Goal: Information Seeking & Learning: Find specific fact

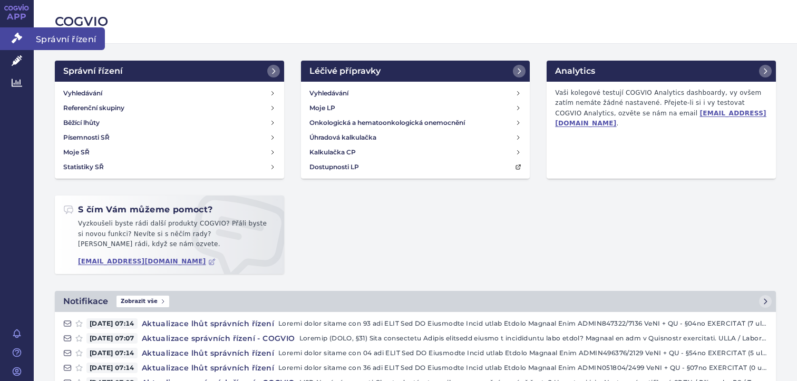
click at [22, 35] on icon at bounding box center [17, 38] width 11 height 11
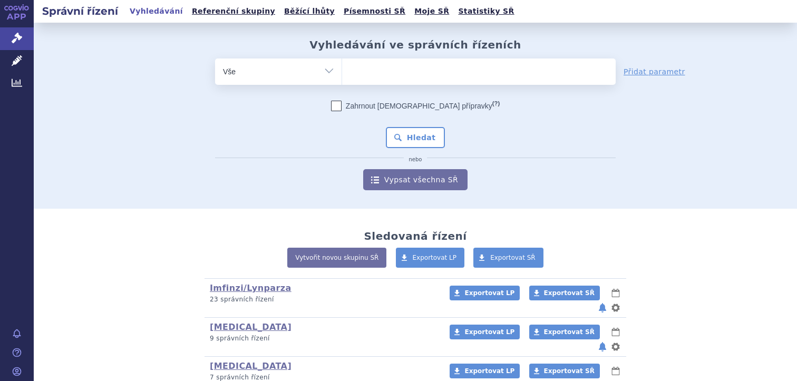
click at [381, 73] on ul at bounding box center [478, 69] width 273 height 22
click at [342, 73] on select at bounding box center [341, 71] width 1 height 26
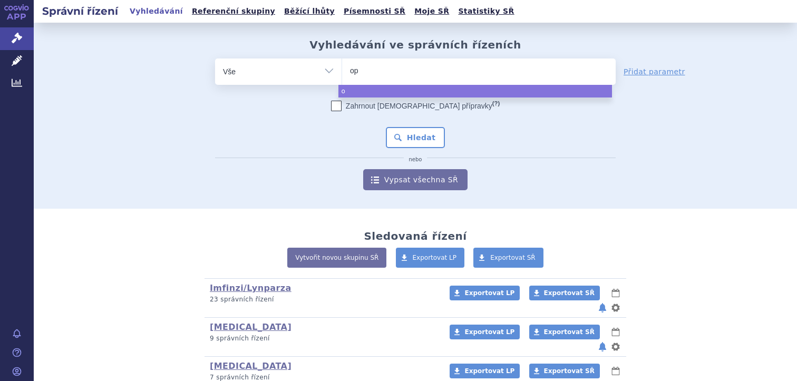
type input "opd"
type input "[MEDICAL_DATA]"
select select "[MEDICAL_DATA]"
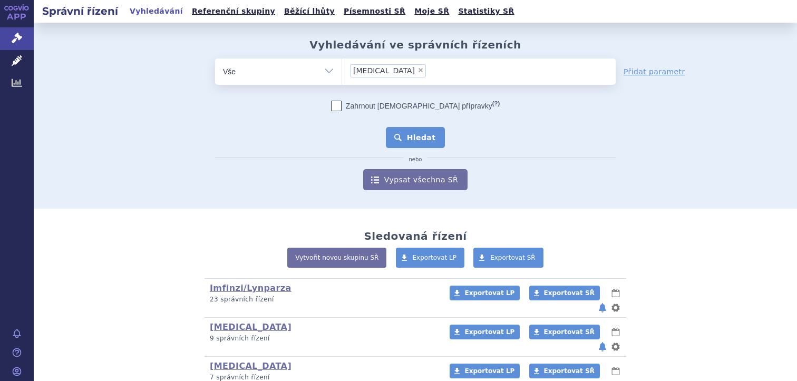
click at [415, 143] on button "Hledat" at bounding box center [416, 137] width 60 height 21
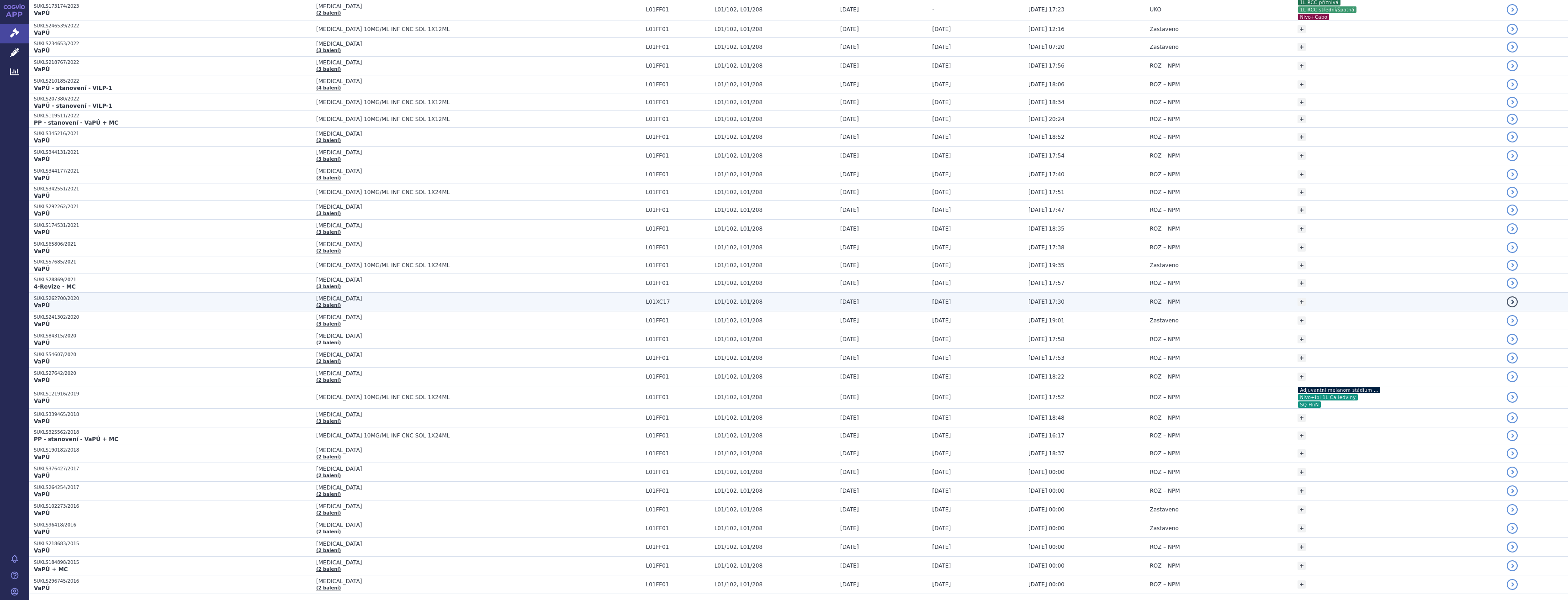
scroll to position [353, 0]
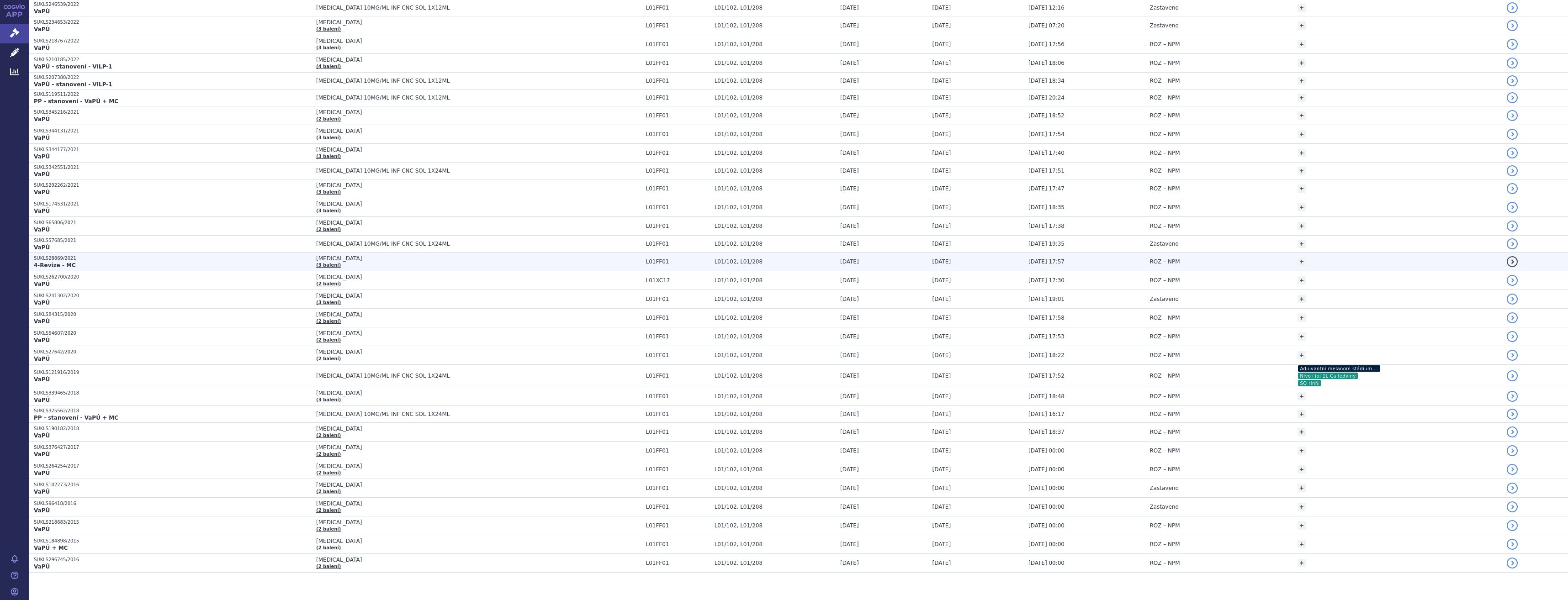
click at [83, 262] on p "4-Revize - MC" at bounding box center [173, 265] width 278 height 7
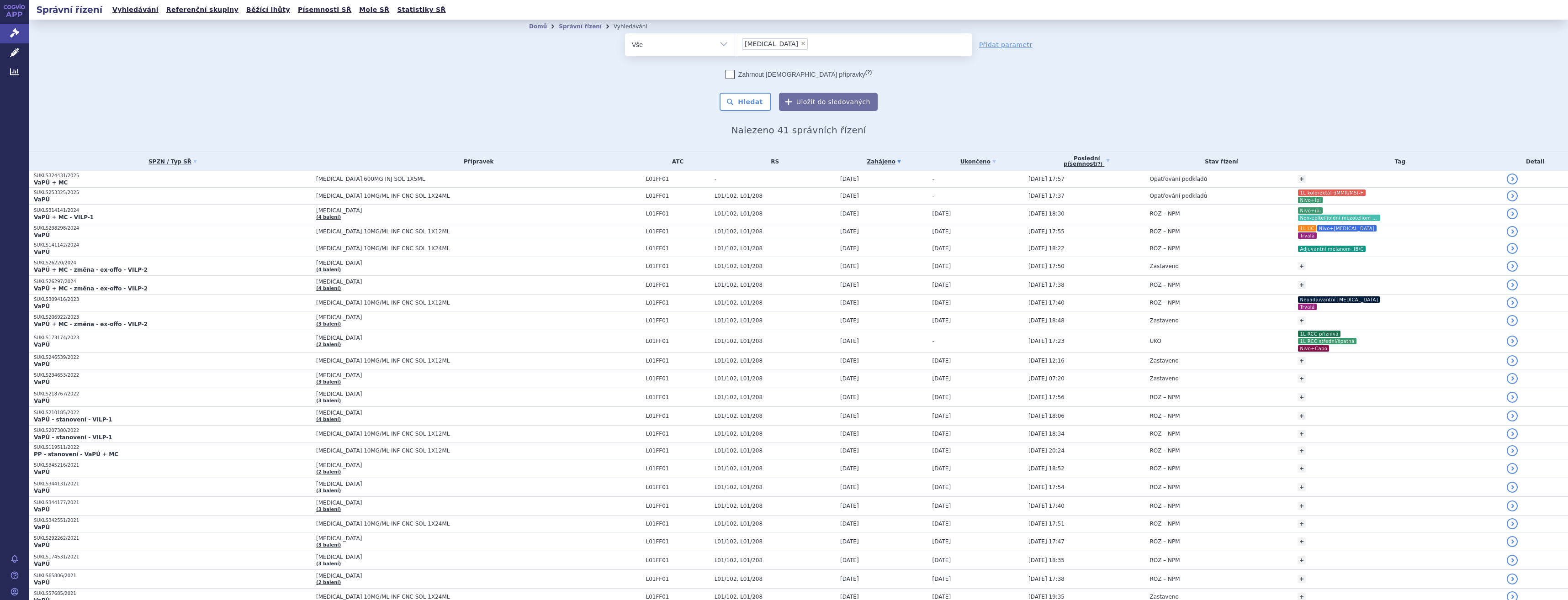
drag, startPoint x: 788, startPoint y: 49, endPoint x: 783, endPoint y: 47, distance: 5.4
click at [787, 48] on ul "× opdivo" at bounding box center [853, 42] width 237 height 20
click at [735, 48] on select "opdivo" at bounding box center [735, 44] width 1 height 23
click at [1014, 78] on div "odstranit Vše Spisová značka Typ SŘ" at bounding box center [799, 72] width 539 height 78
click at [1007, 47] on link "Přidat parametr" at bounding box center [1006, 44] width 54 height 10
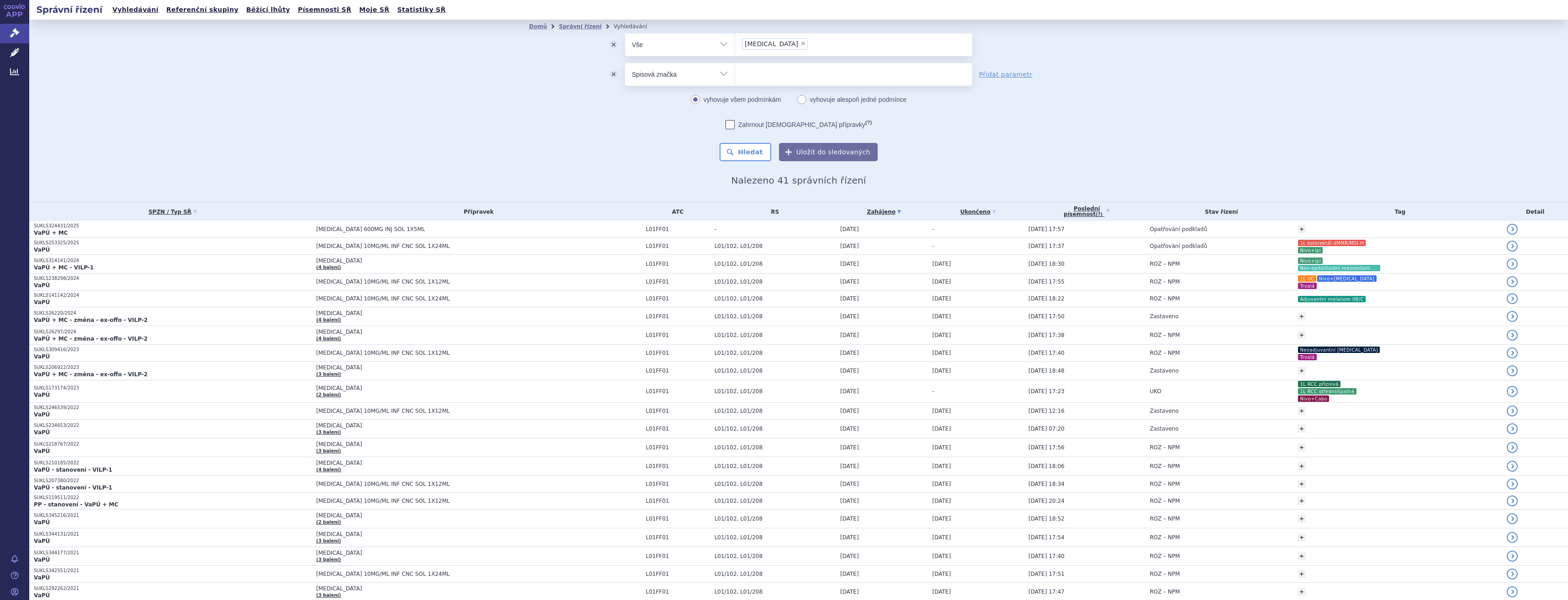
click at [709, 81] on select "Vše Spisová značka Typ SŘ Přípravek/SUKL kód Účastník/Držitel" at bounding box center [680, 74] width 109 height 21
select select "filter-procedure-type"
click at [625, 63] on select "Vše Spisová značka Typ SŘ Přípravek/SUKL kód Účastník/Držitel" at bounding box center [680, 74] width 109 height 21
click at [767, 83] on span at bounding box center [853, 75] width 237 height 23
click at [735, 83] on select at bounding box center [735, 74] width 1 height 23
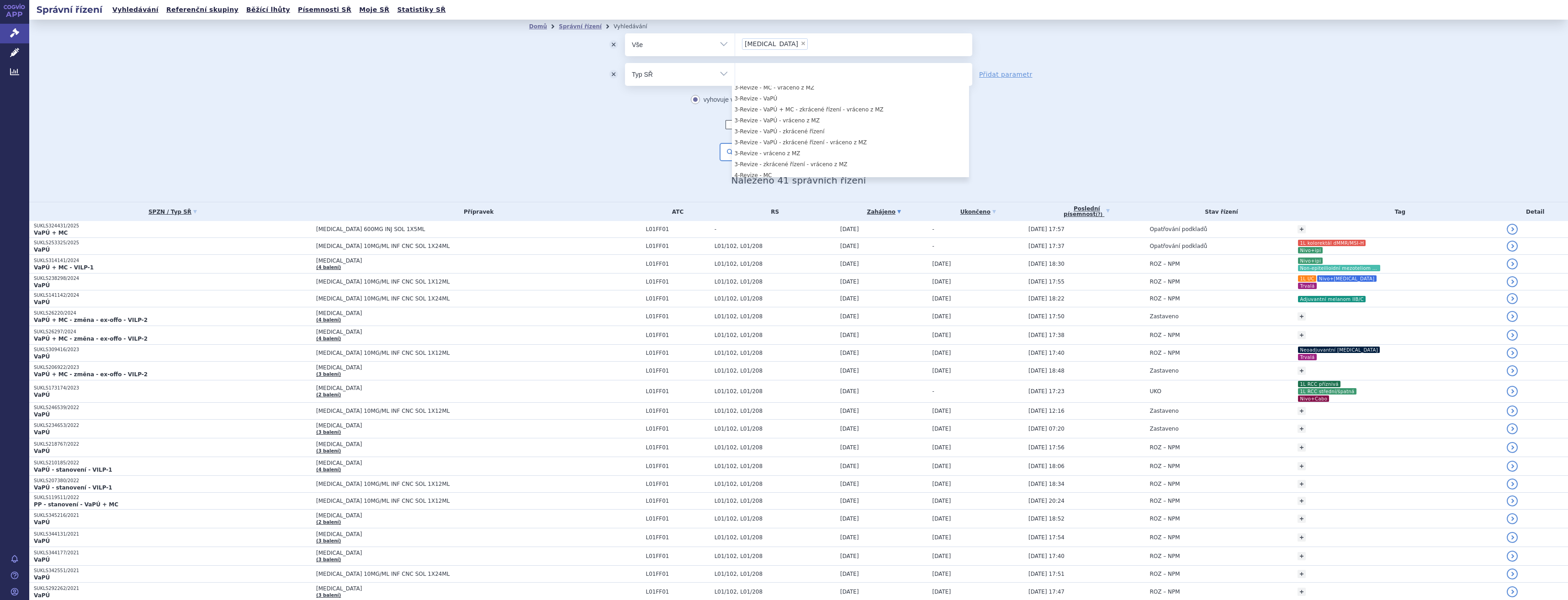
scroll to position [268, 0]
select select "2fb4018a-b53d-4f42-9eb6-c87bf2b063db"
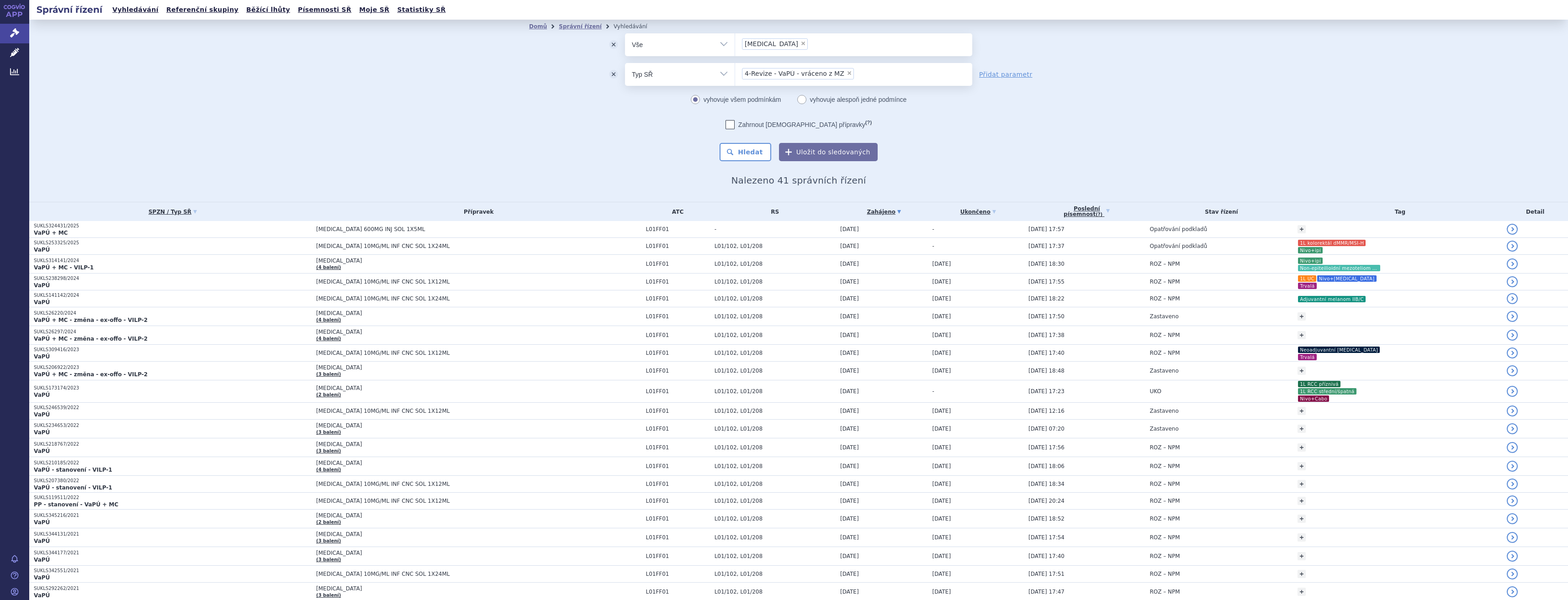
drag, startPoint x: 454, startPoint y: 98, endPoint x: 451, endPoint y: 102, distance: 5.0
click at [452, 101] on div "Domů Správní řízení Vyhledávání Vyhledávání ve správních řízeních odstranit Vše…" at bounding box center [799, 111] width 1539 height 182
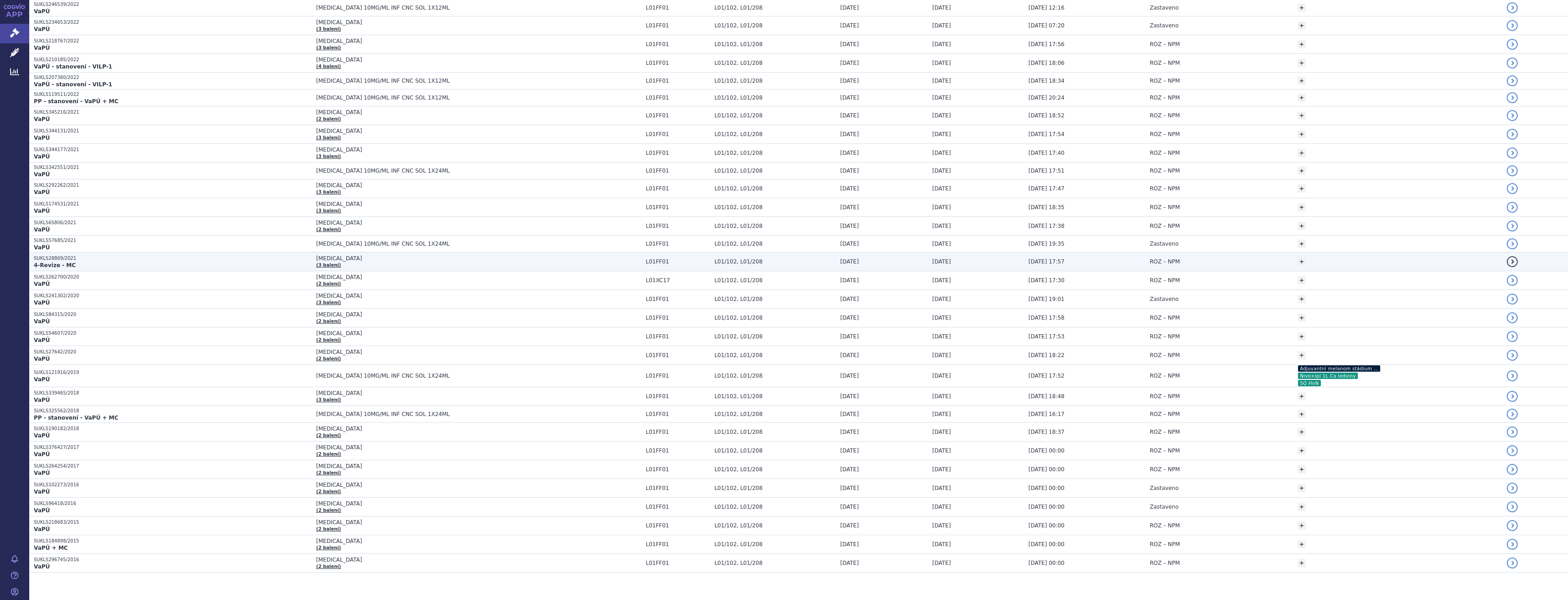
click at [88, 257] on p "SUKLS28869/2021" at bounding box center [173, 258] width 278 height 6
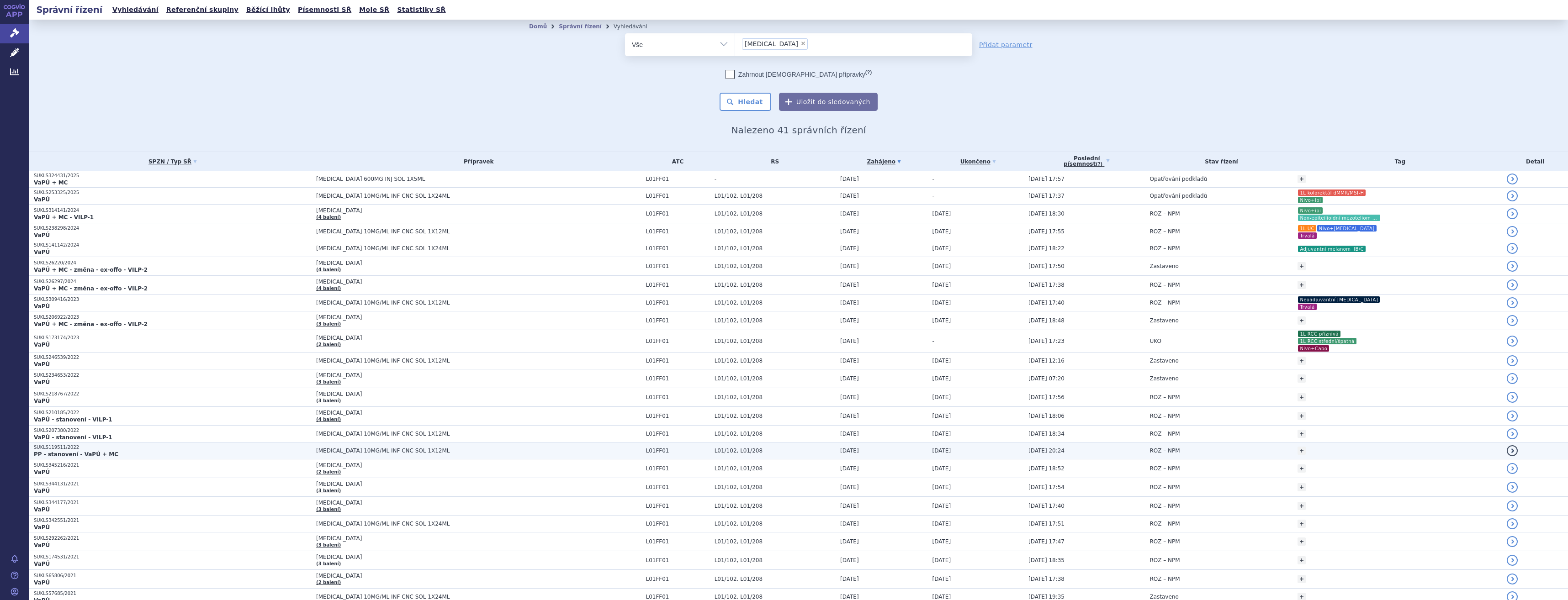
scroll to position [353, 0]
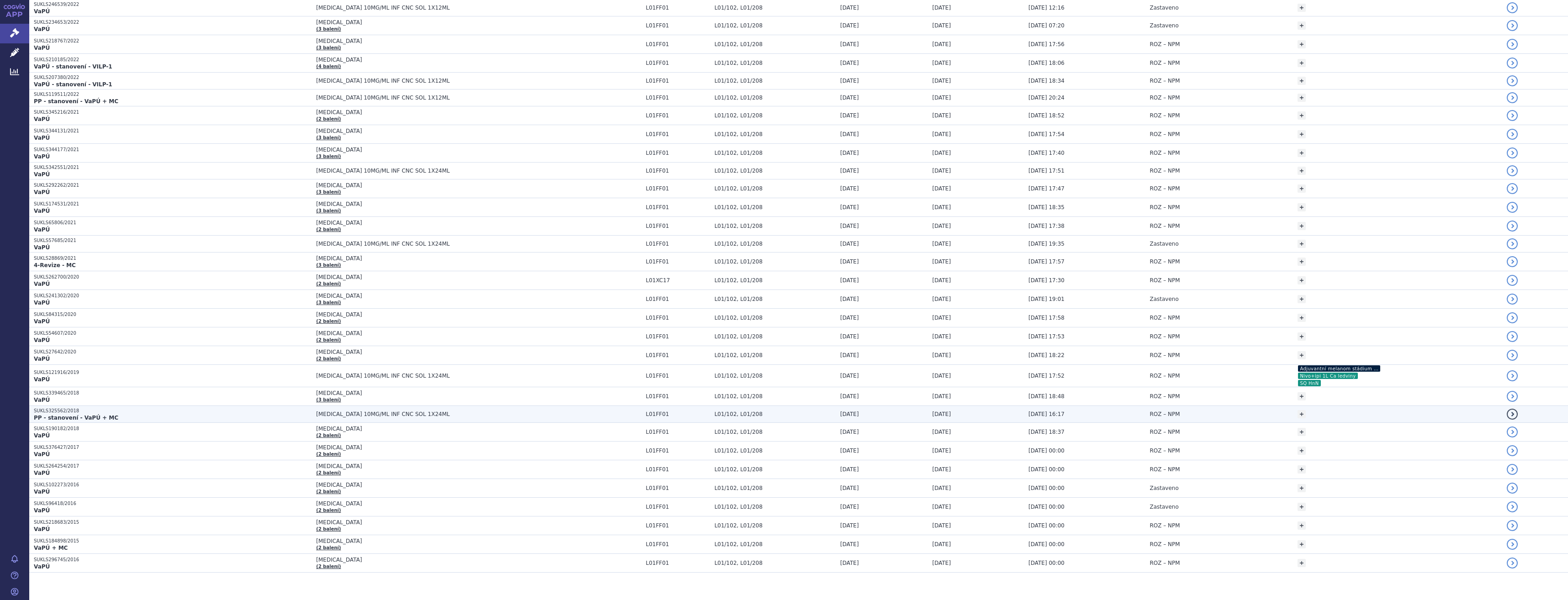
click at [91, 408] on p "SUKLS325562/2018" at bounding box center [173, 411] width 278 height 6
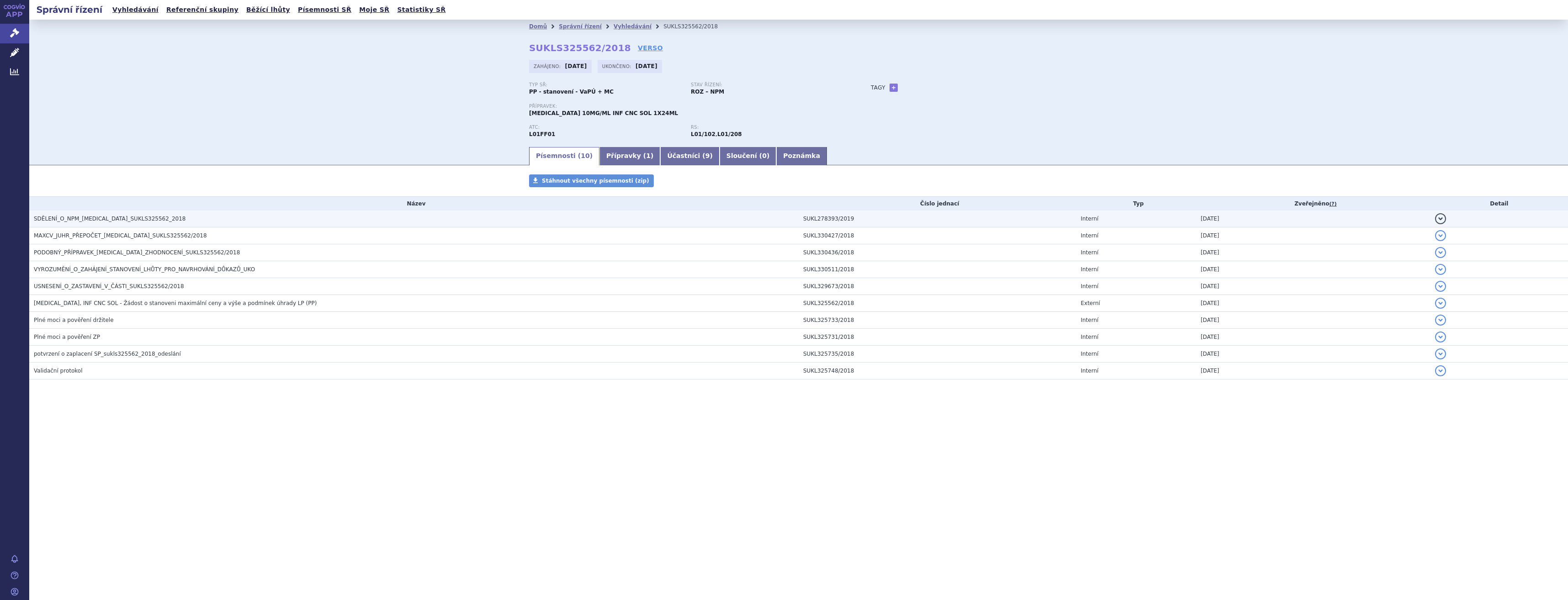
click at [128, 218] on span "SDĚLENÍ_O_NPM_[MEDICAL_DATA]_SUKLS325562_2018" at bounding box center [109, 218] width 152 height 6
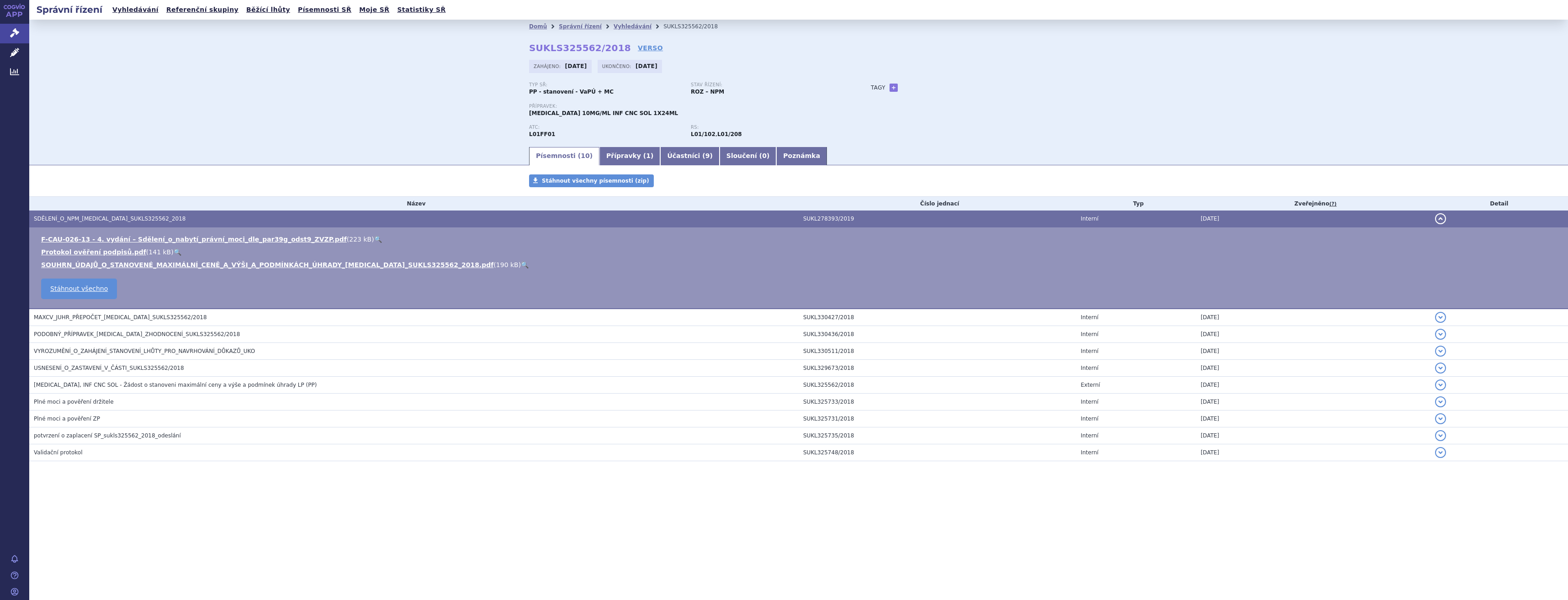
click at [375, 237] on link "🔍" at bounding box center [378, 239] width 8 height 7
click at [521, 266] on link "🔍" at bounding box center [525, 264] width 8 height 7
click at [611, 157] on link "Přípravky ( 1 )" at bounding box center [630, 156] width 61 height 18
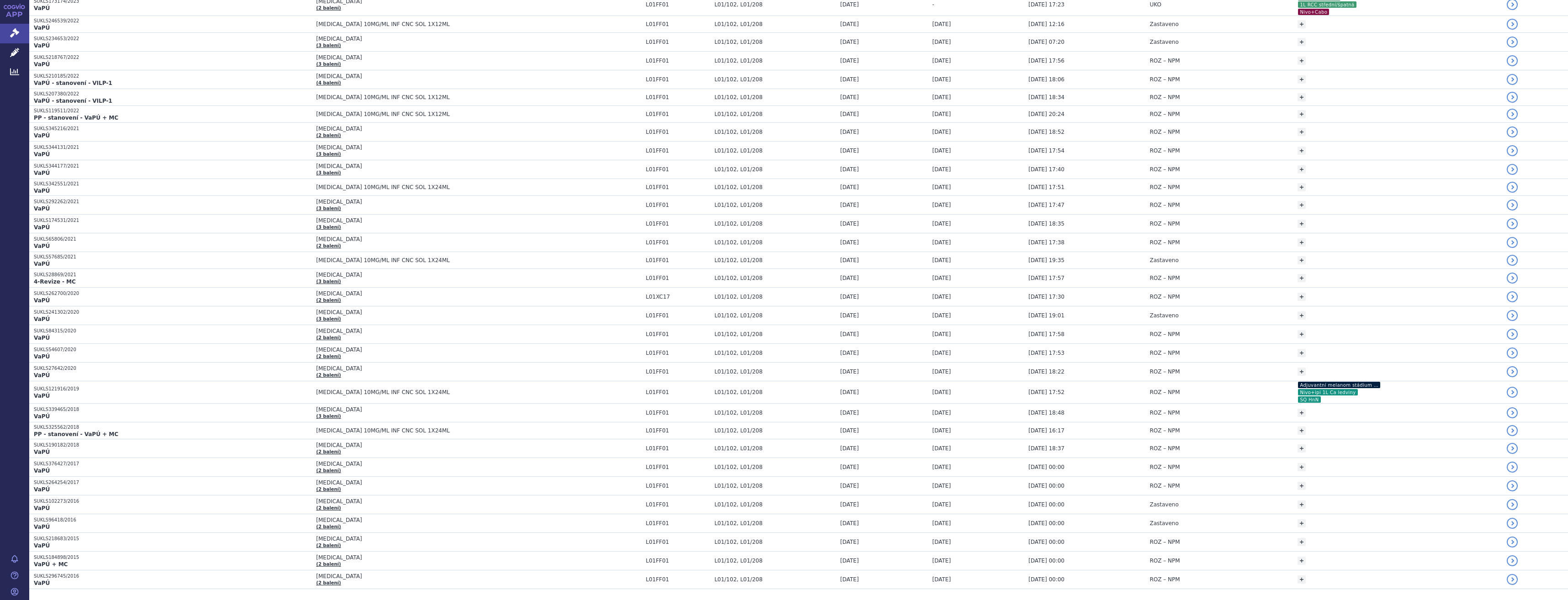
scroll to position [353, 0]
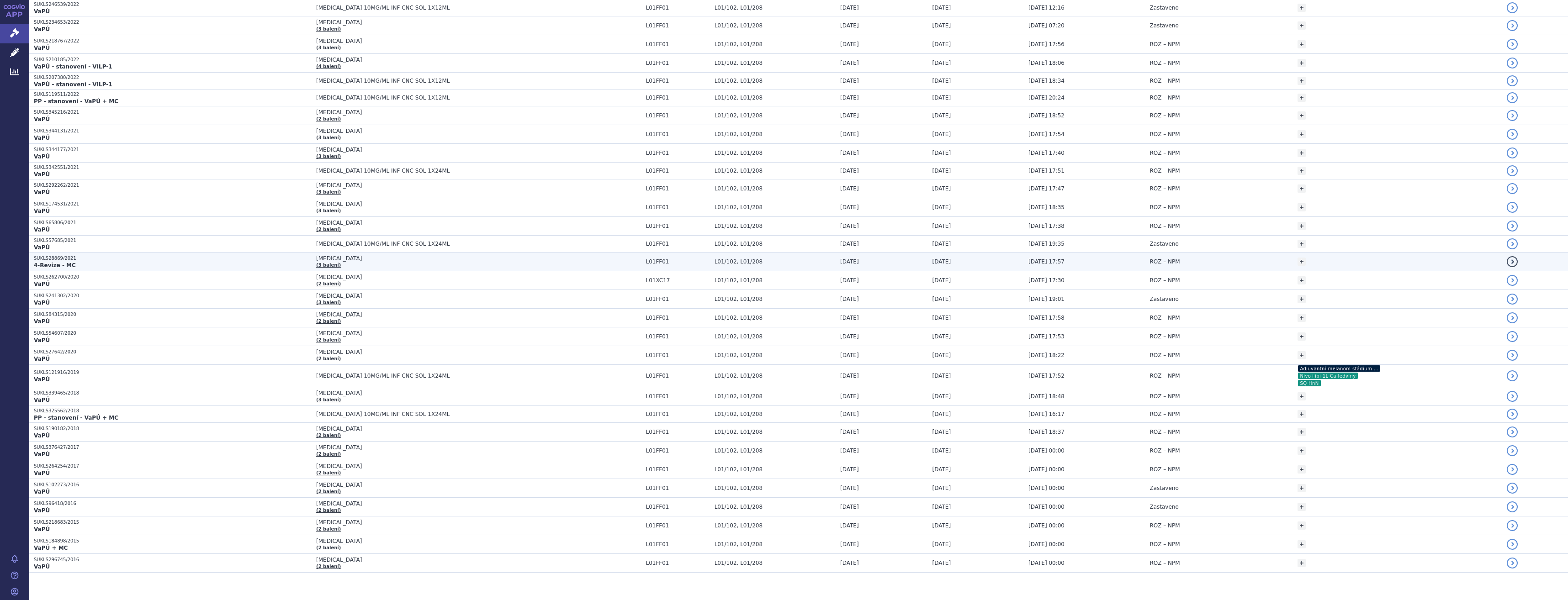
click at [512, 264] on td "OPDIVO (3 balení)" at bounding box center [476, 262] width 330 height 19
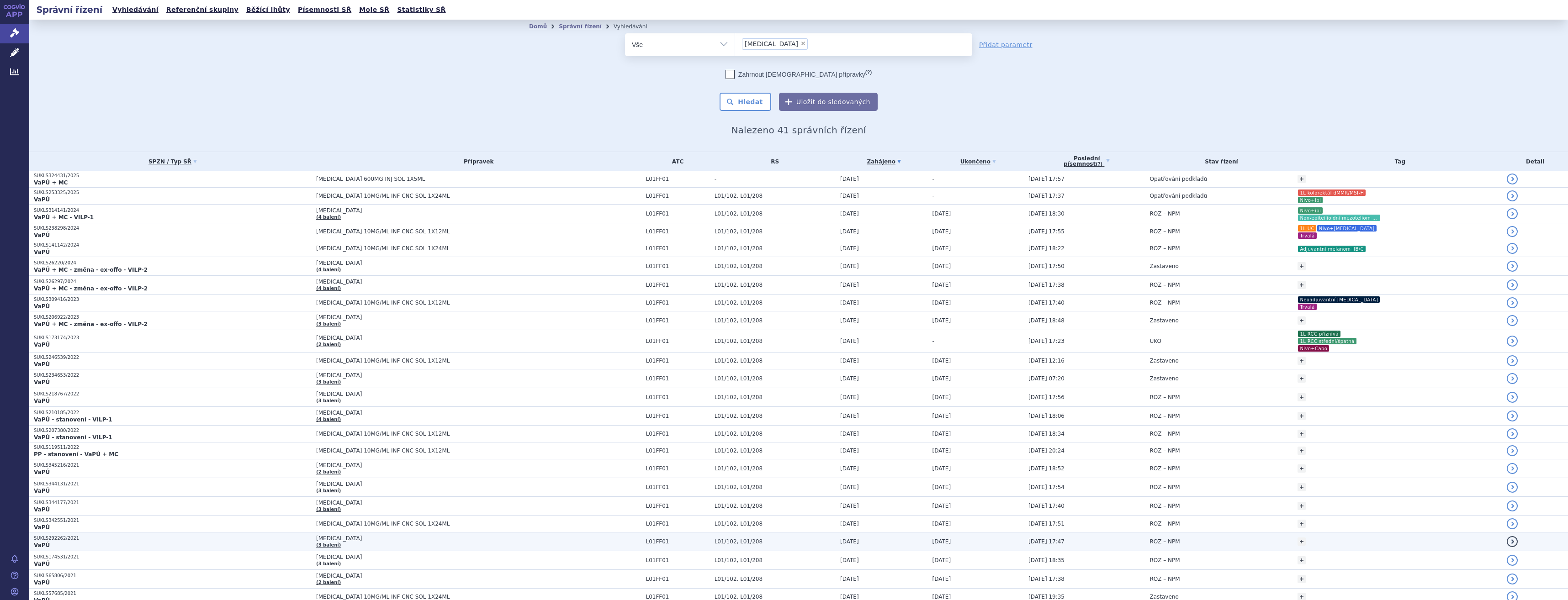
scroll to position [353, 0]
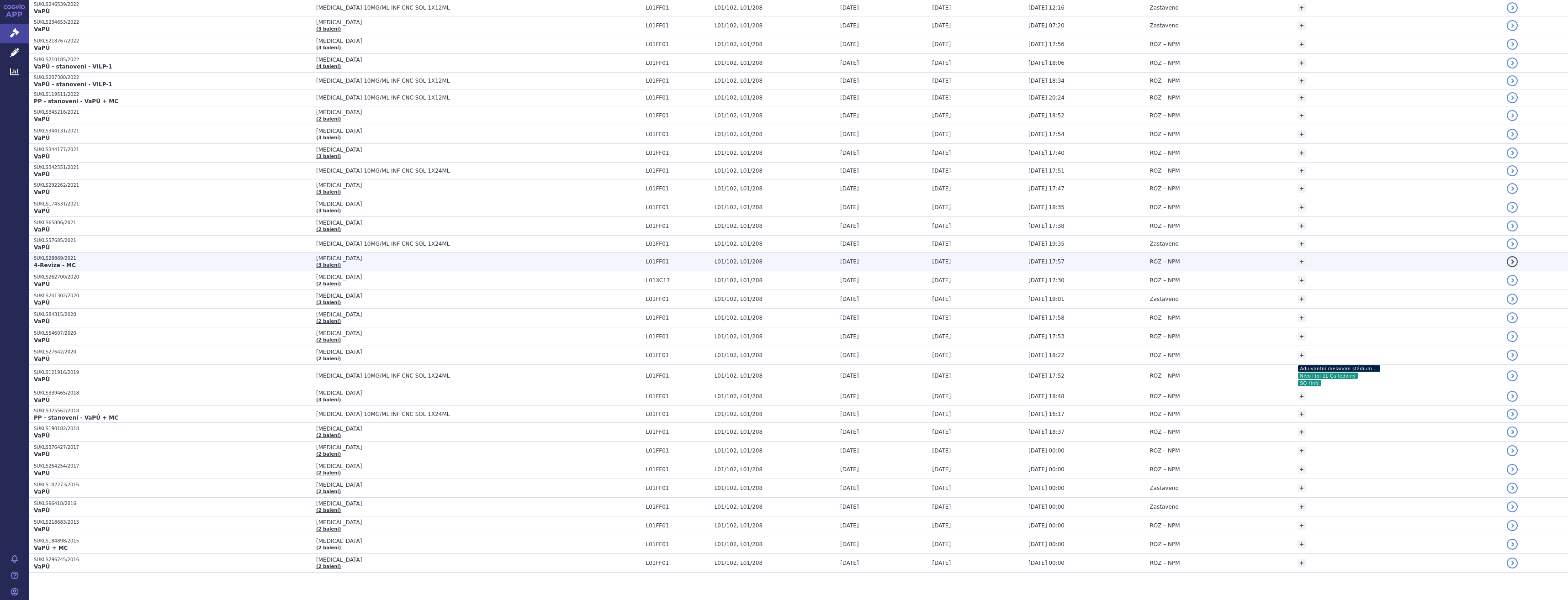
click at [213, 265] on td "SUKLS28869/2021 4-Revize - MC" at bounding box center [171, 262] width 283 height 19
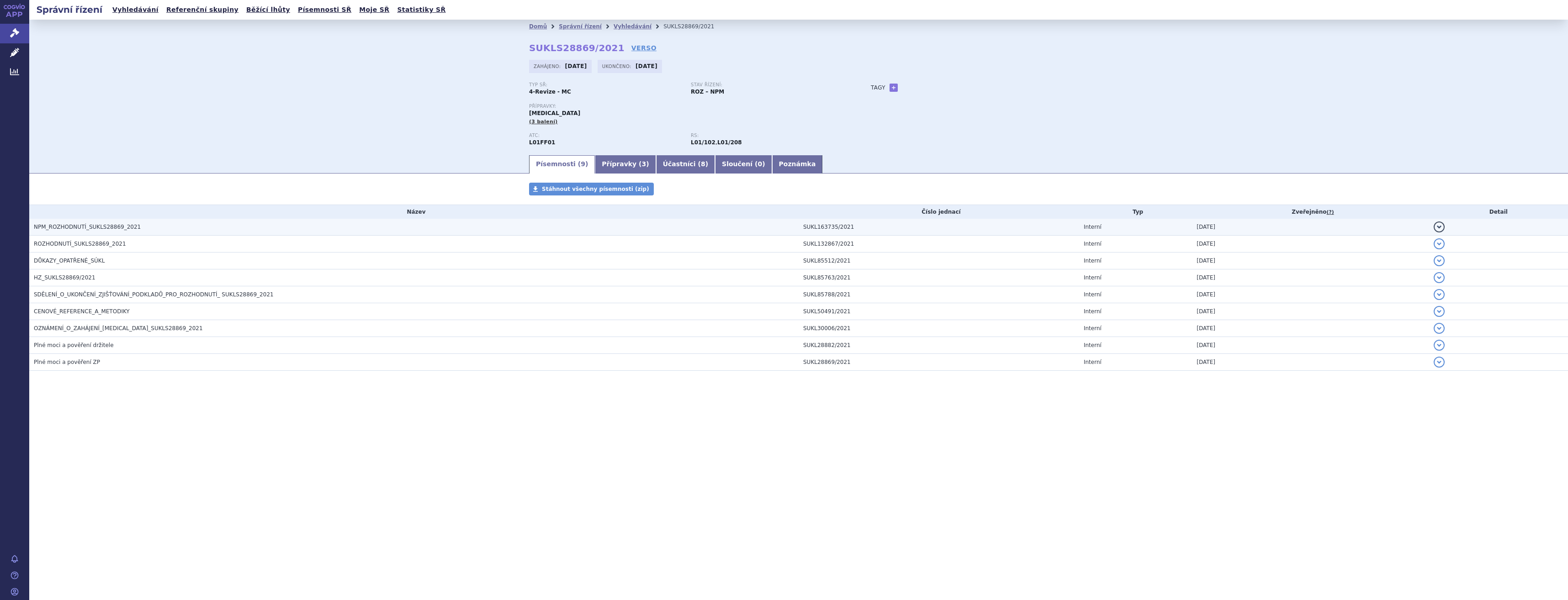
click at [233, 230] on h3 "NPM_ROZHODNUTÍ_SUKLS28869_2021" at bounding box center [416, 227] width 765 height 10
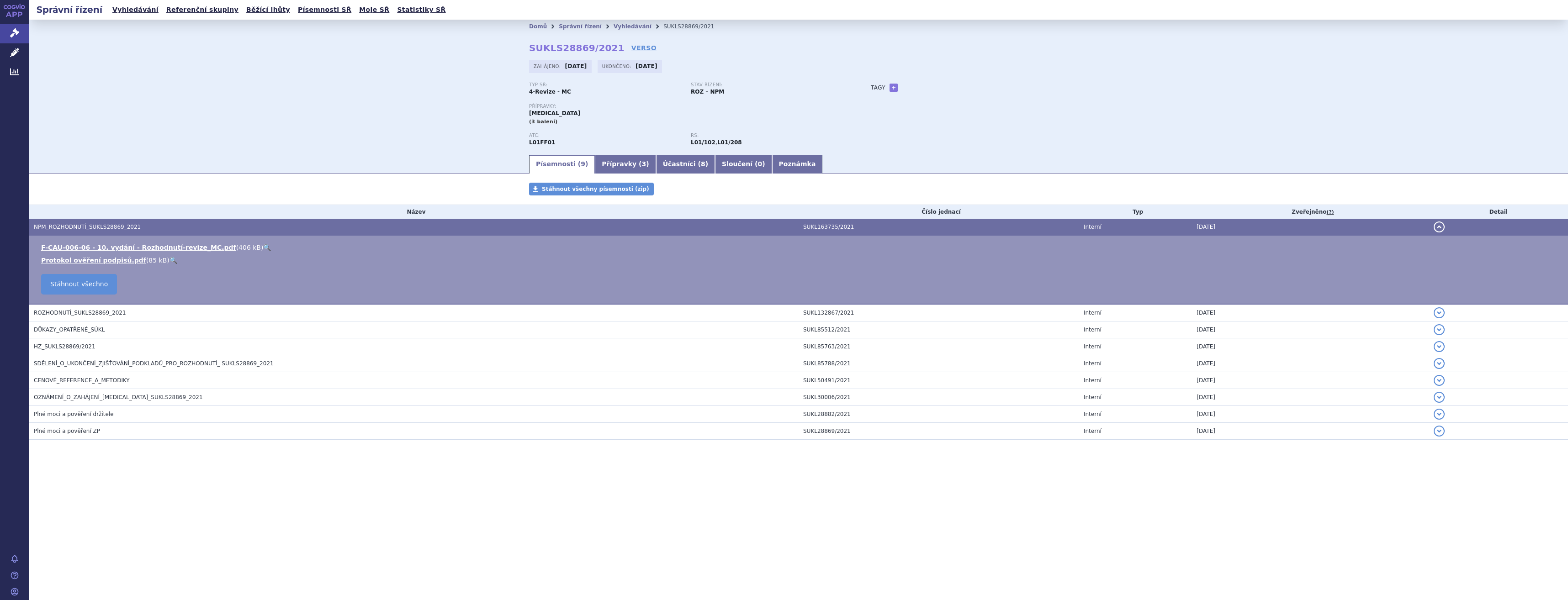
click at [264, 248] on link "🔍" at bounding box center [267, 247] width 8 height 7
